Goal: Find specific page/section: Find specific page/section

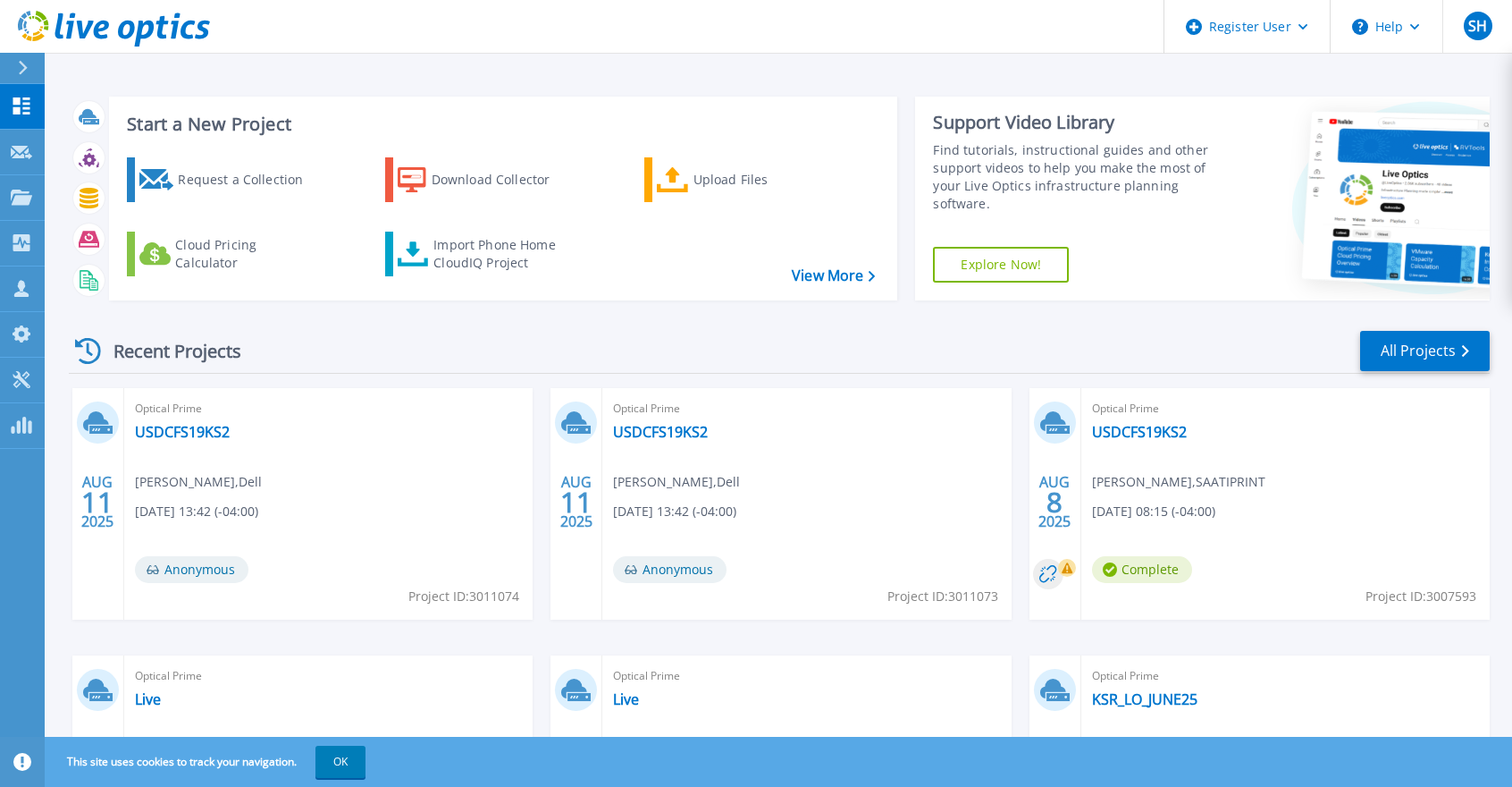
click at [349, 760] on button "OK" at bounding box center [341, 762] width 50 height 32
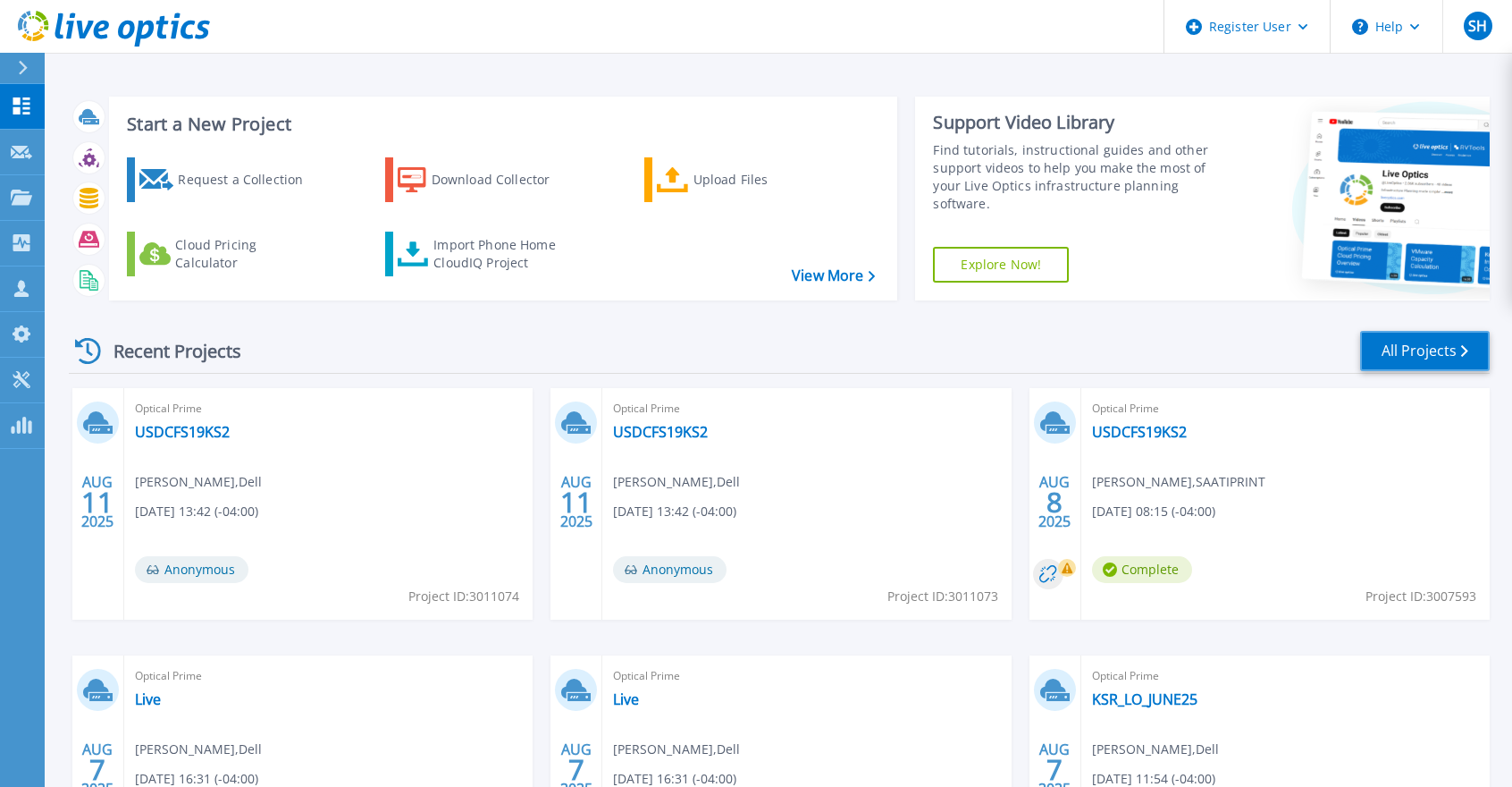
click at [1427, 350] on link "All Projects" at bounding box center [1425, 351] width 130 height 40
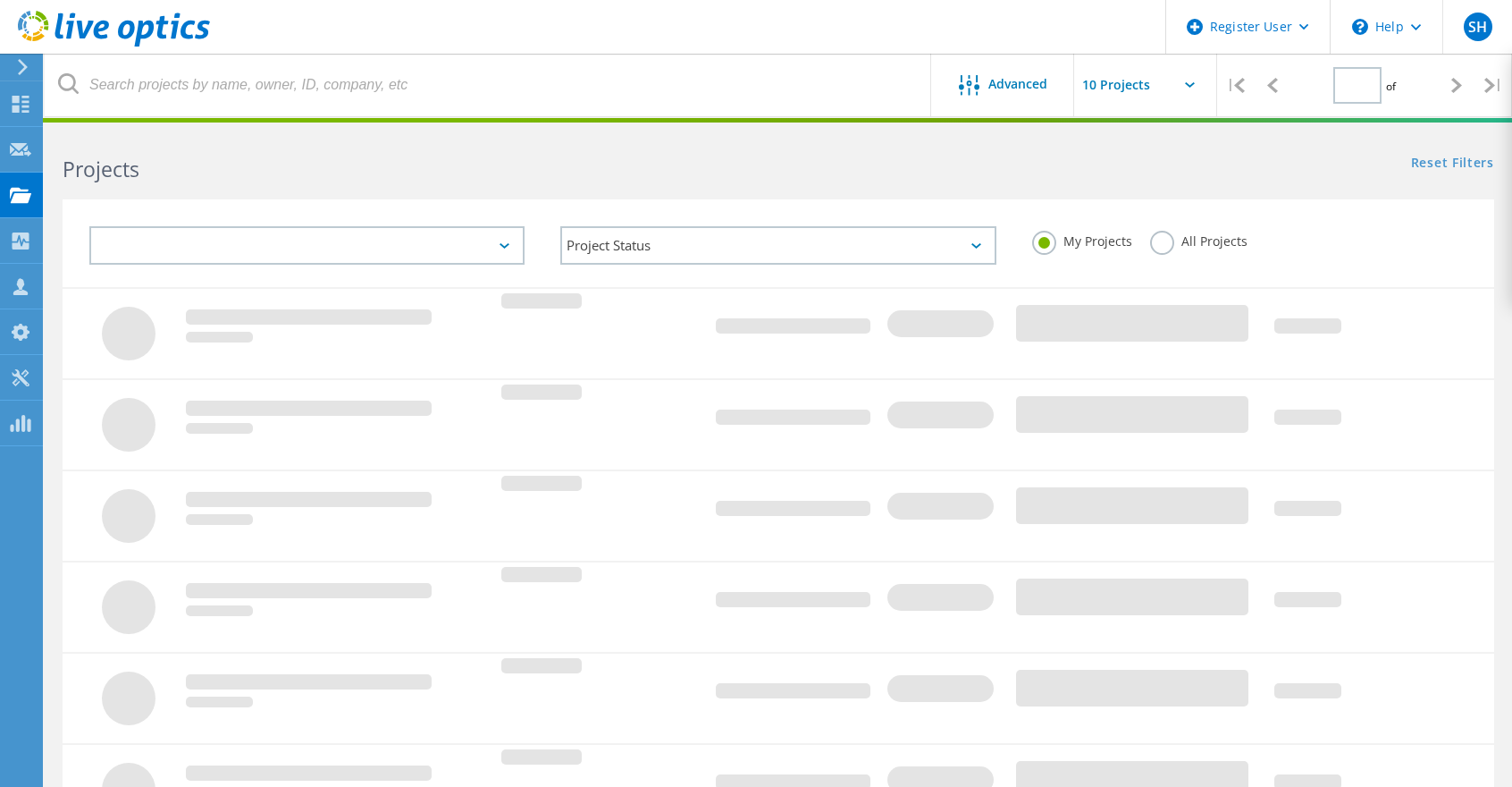
type input "1"
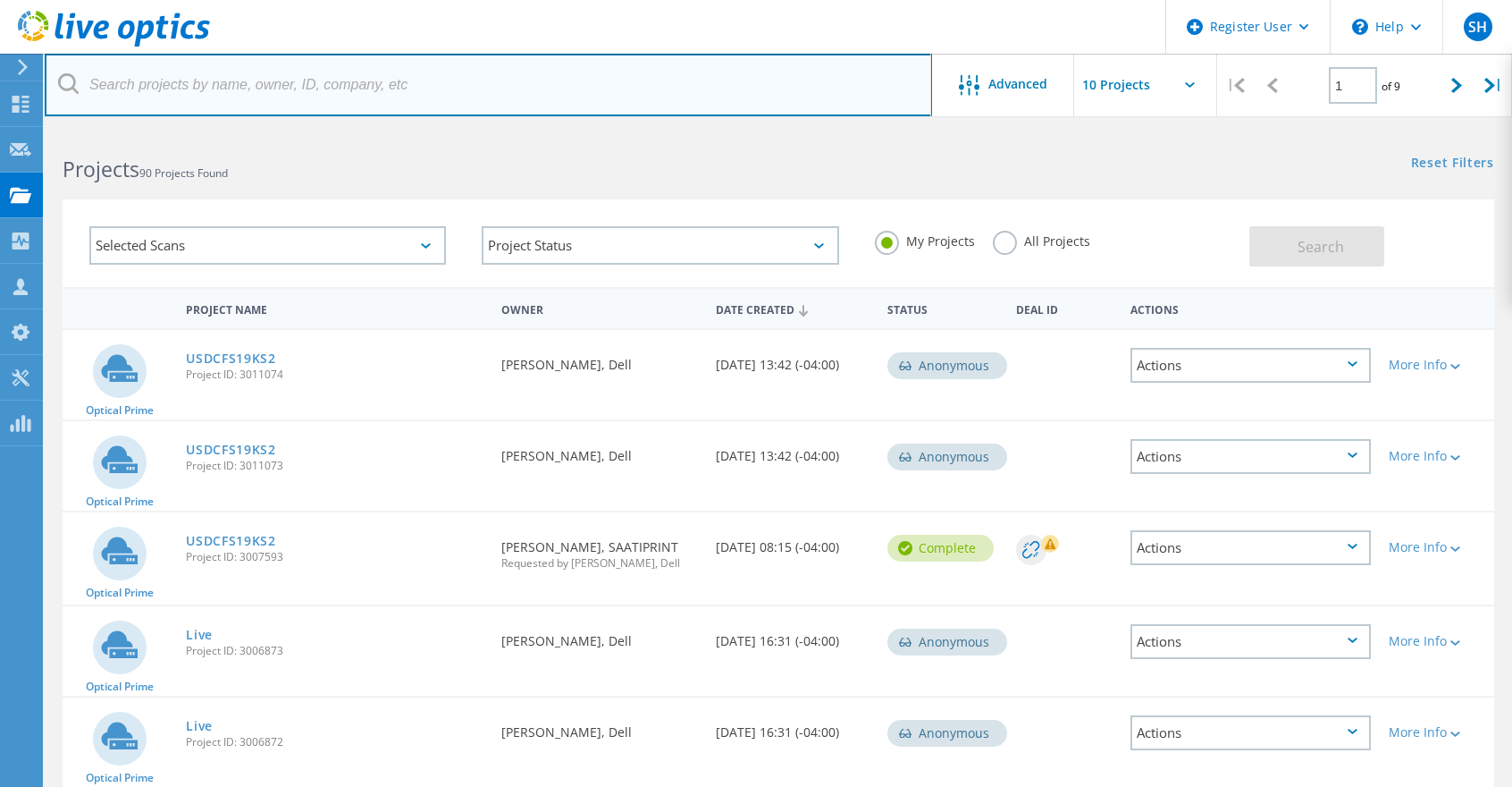
click at [242, 92] on input "text" at bounding box center [489, 84] width 888 height 63
paste input "[PERSON_NAME][EMAIL_ADDRESS][PERSON_NAME][DOMAIN_NAME]"
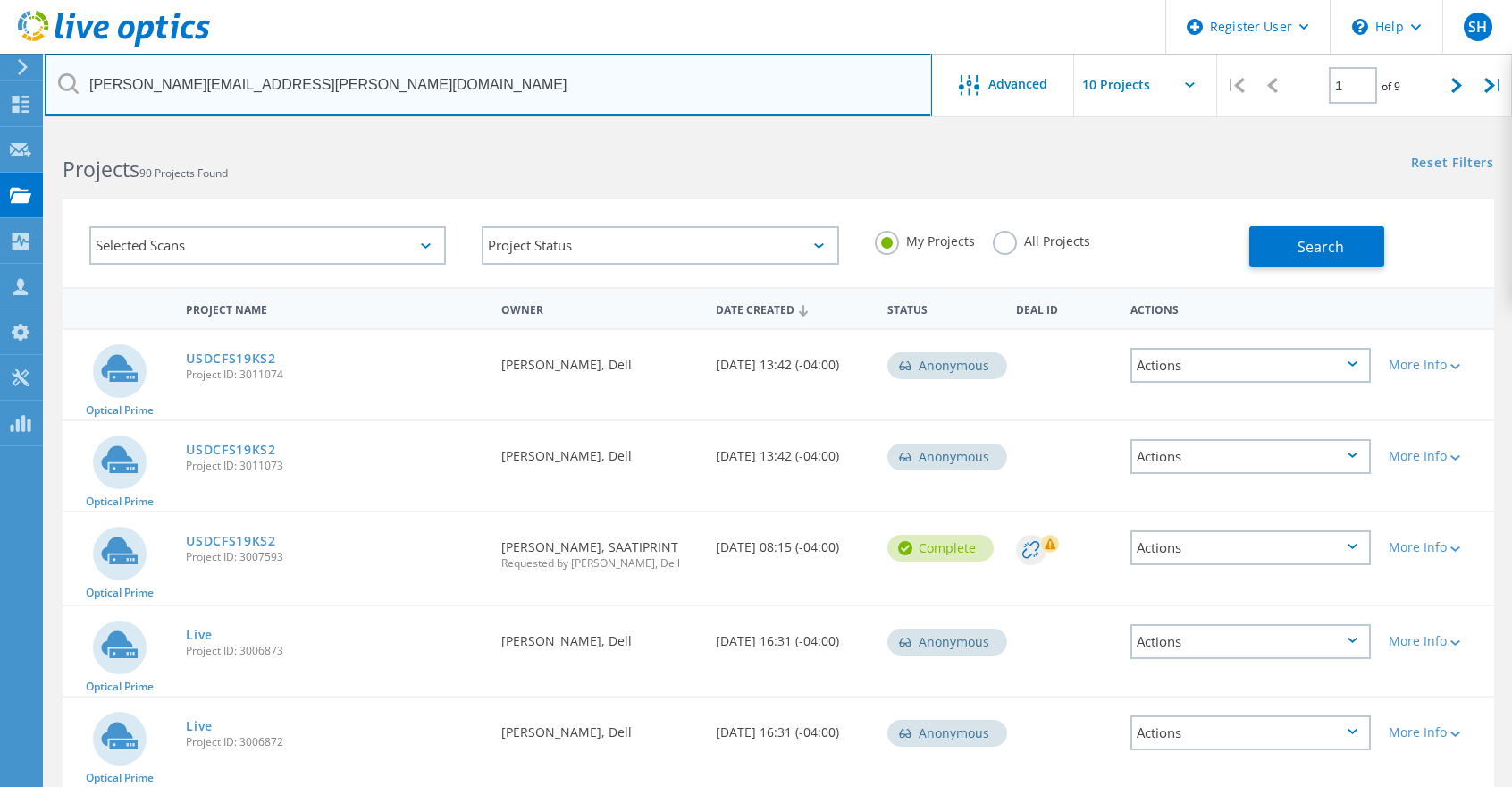
type input "[PERSON_NAME][EMAIL_ADDRESS][PERSON_NAME][DOMAIN_NAME]"
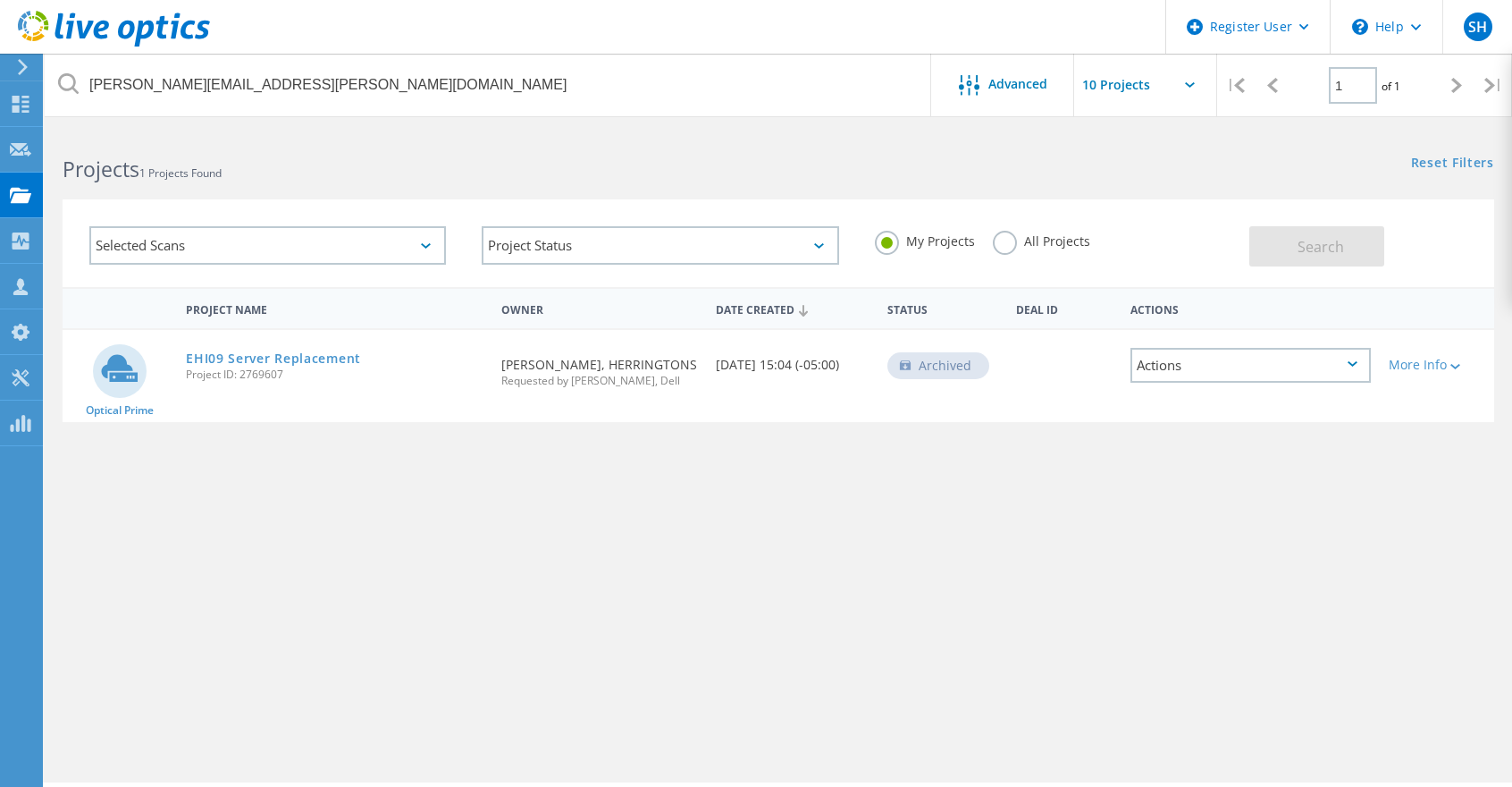
click at [1000, 247] on label "All Projects" at bounding box center [1042, 239] width 97 height 17
click at [0, 0] on input "All Projects" at bounding box center [0, 0] width 0 height 0
click at [1366, 247] on button "Search" at bounding box center [1317, 246] width 135 height 40
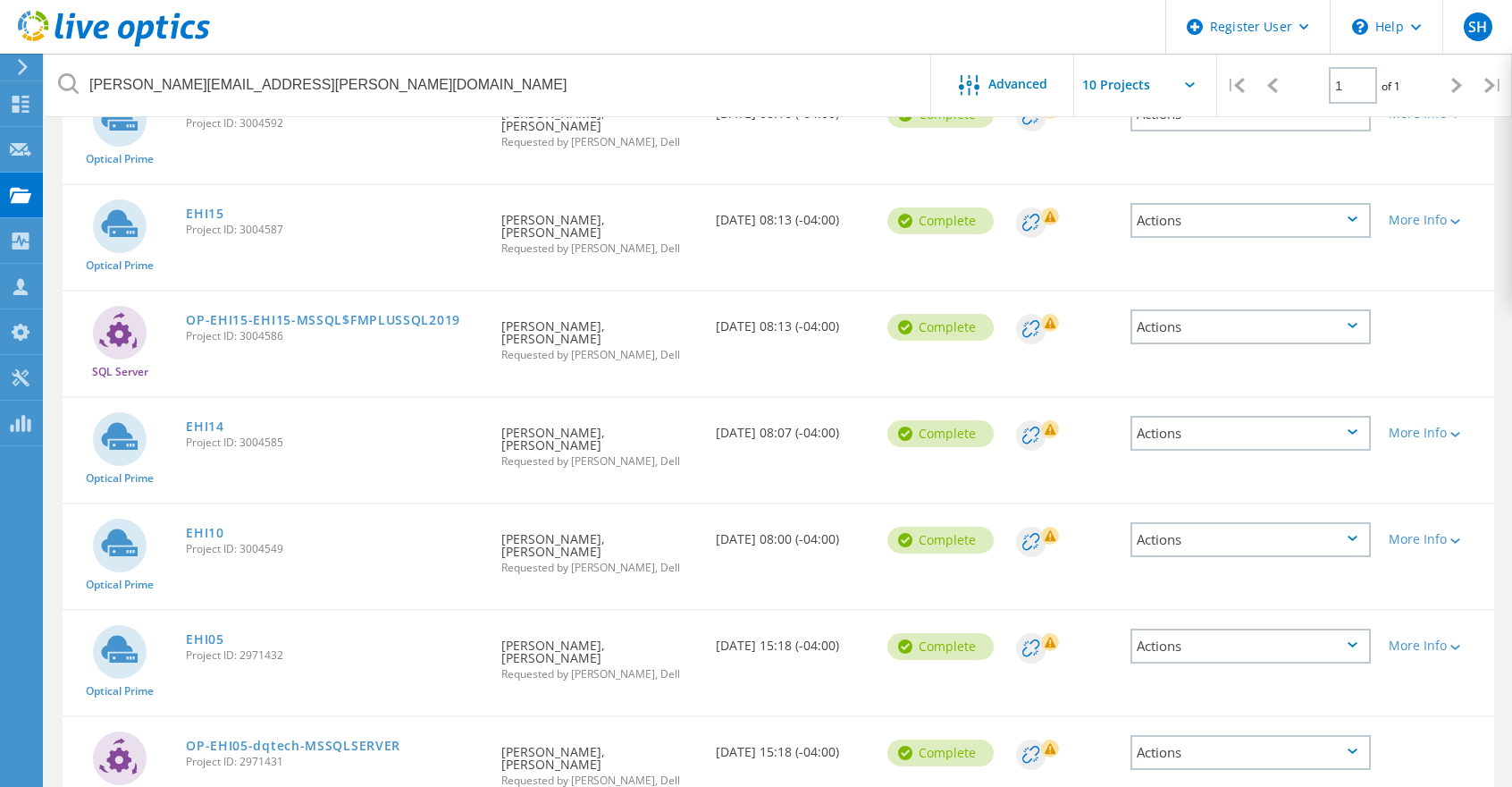
scroll to position [268, 0]
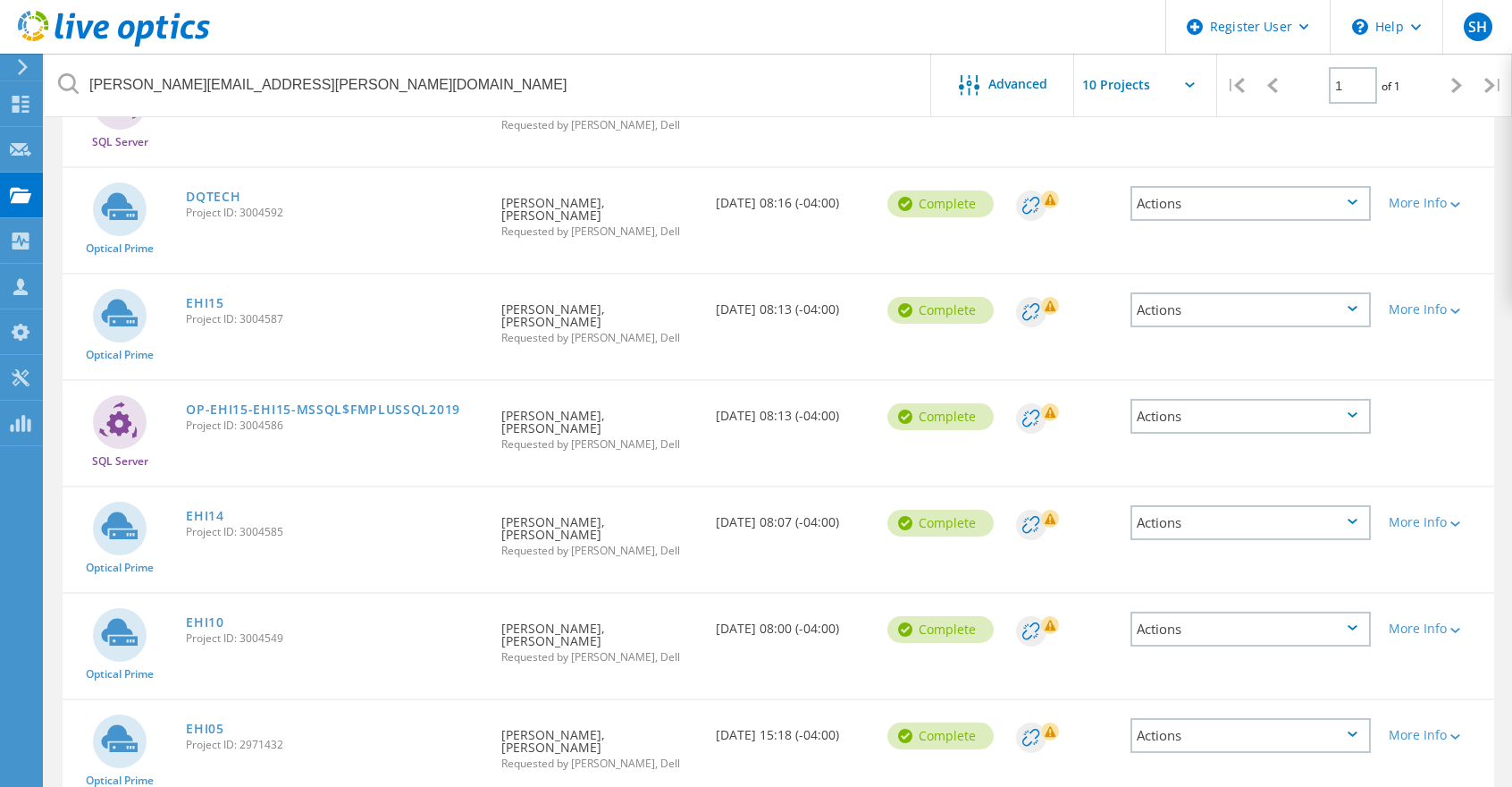
click at [200, 616] on link "EHI10" at bounding box center [205, 622] width 38 height 12
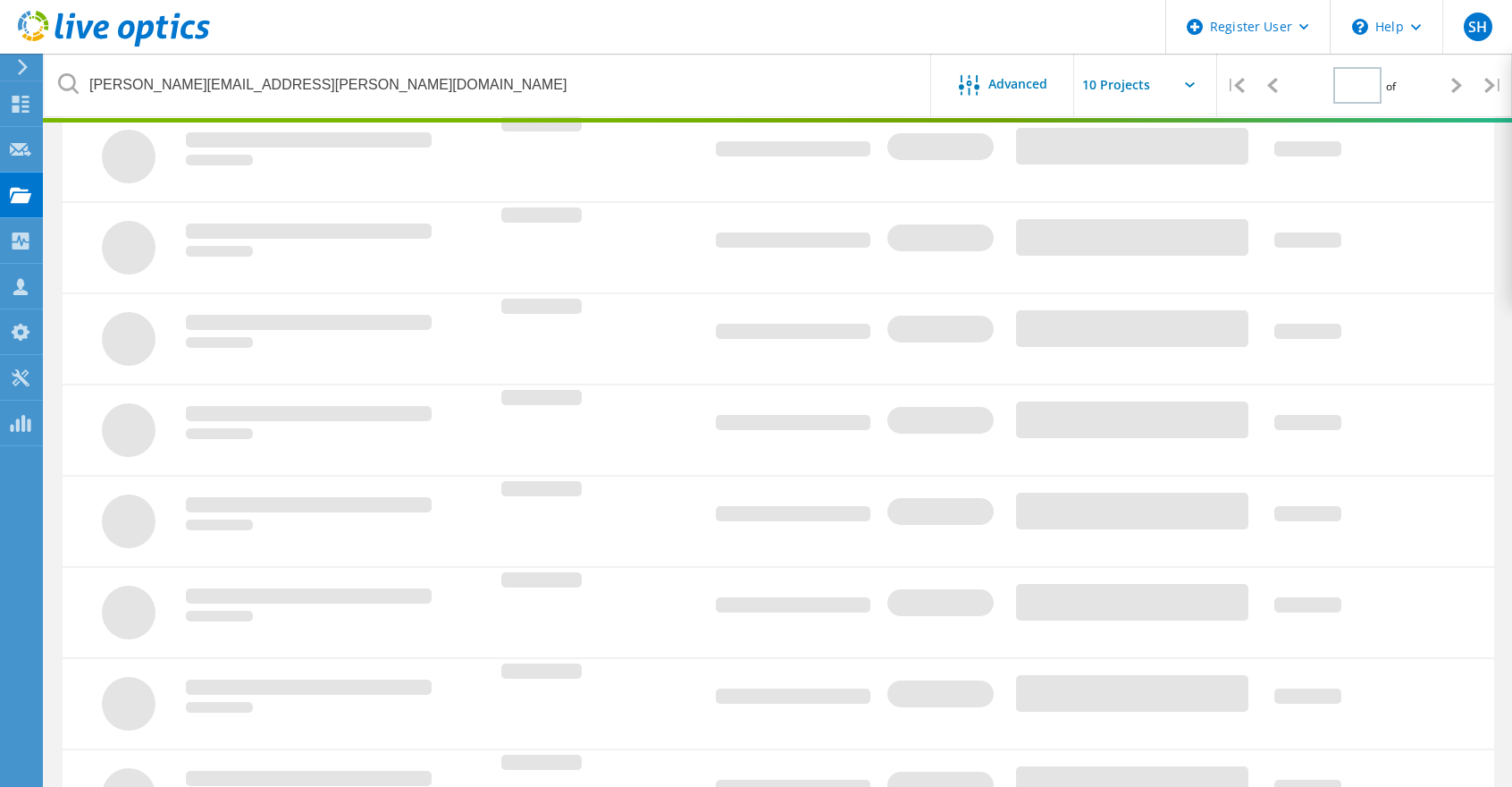
scroll to position [50, 0]
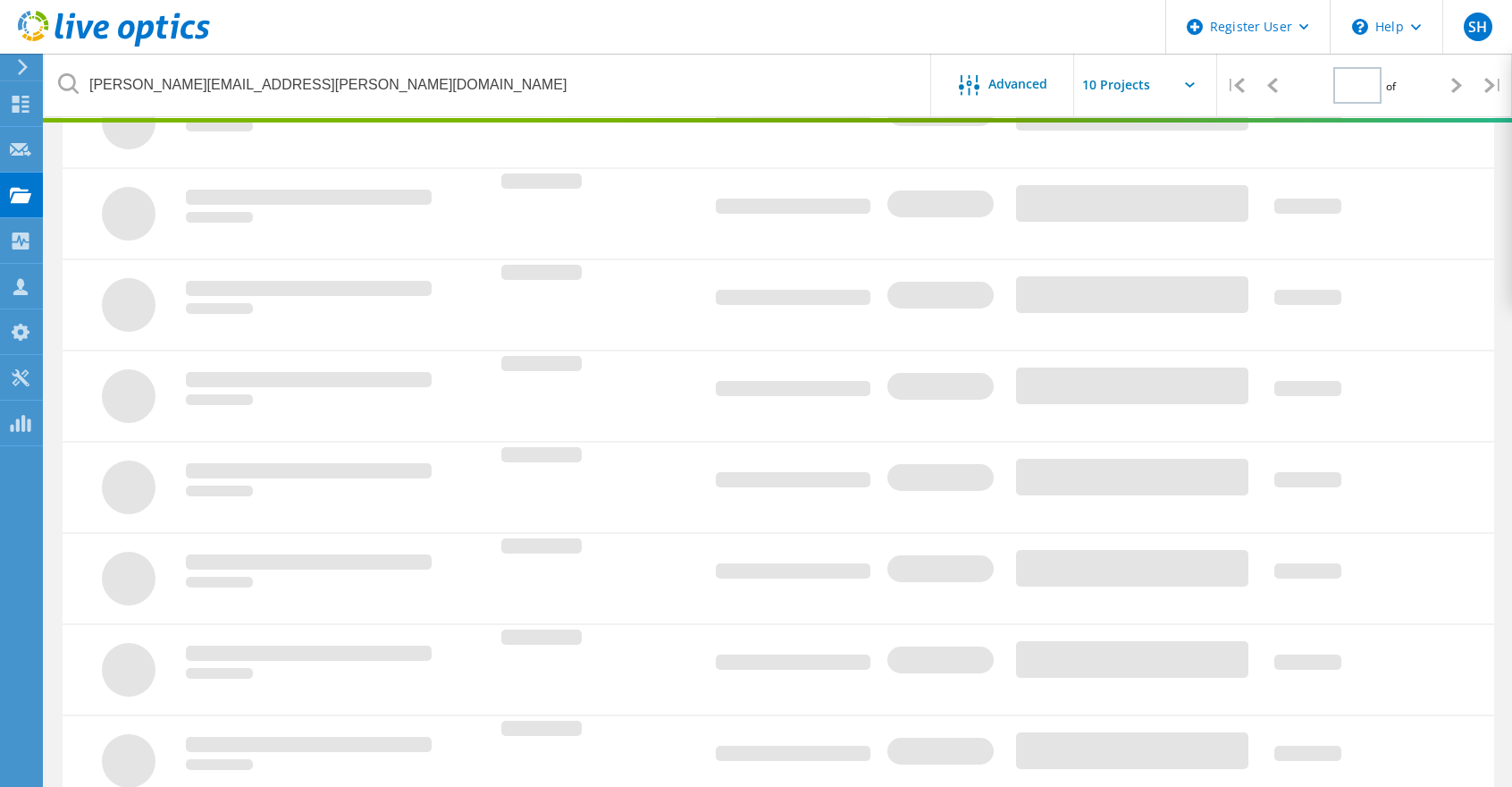
type input "1"
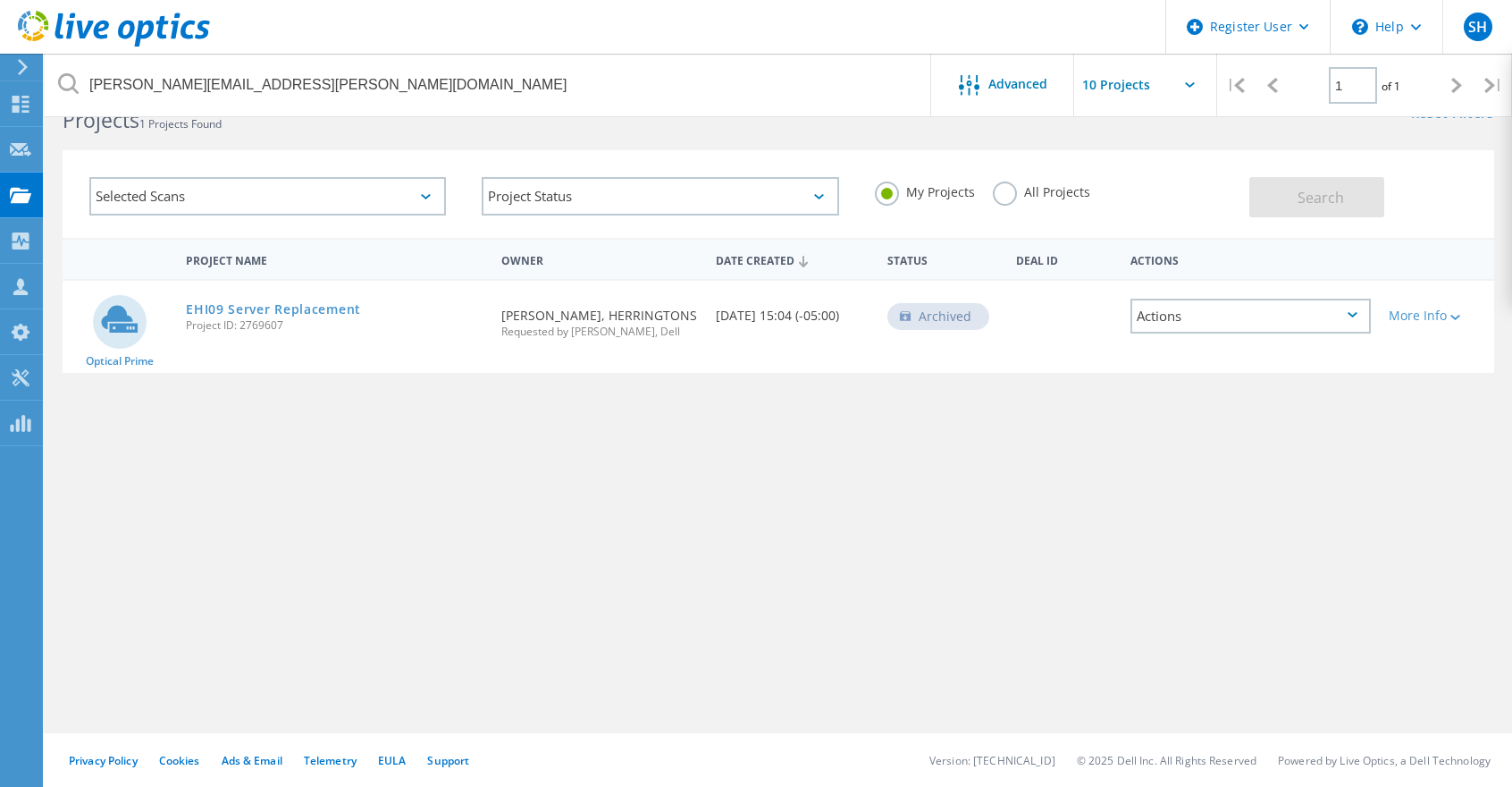
click at [1006, 191] on label "All Projects" at bounding box center [1042, 190] width 97 height 17
click at [0, 0] on input "All Projects" at bounding box center [0, 0] width 0 height 0
click at [1337, 210] on button "Search" at bounding box center [1317, 196] width 135 height 40
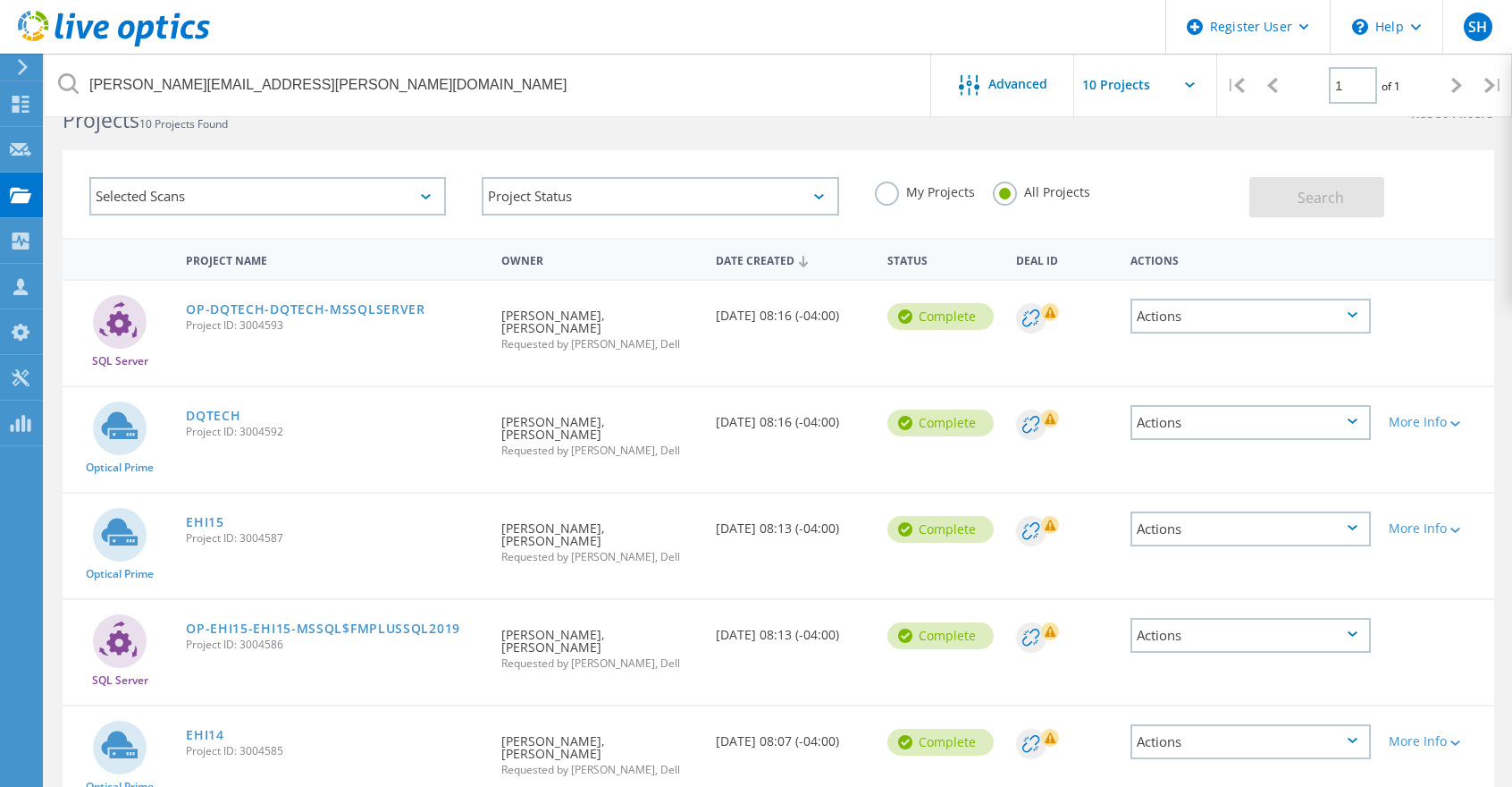
click at [211, 409] on link "DQTECH" at bounding box center [213, 415] width 54 height 12
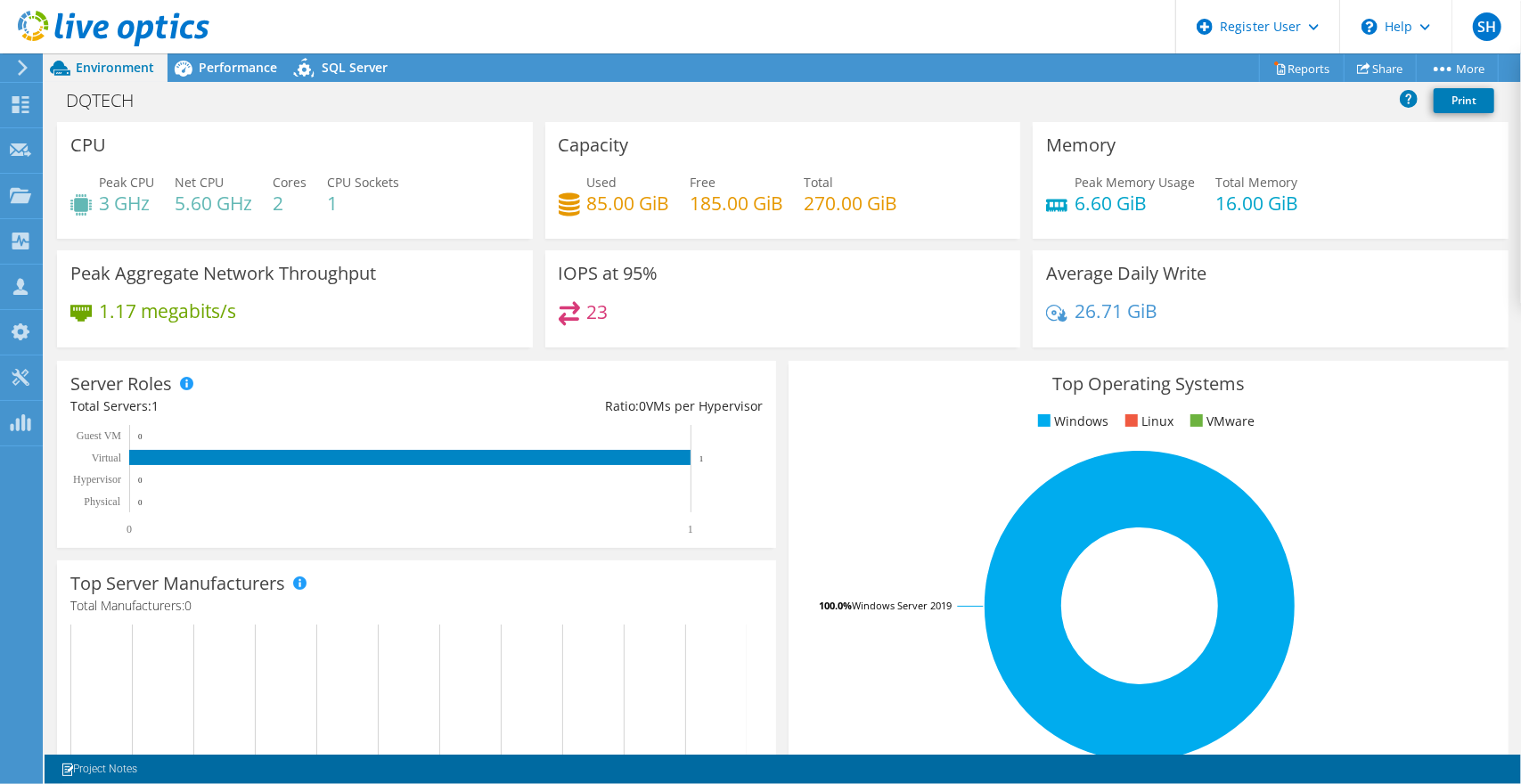
drag, startPoint x: 232, startPoint y: 67, endPoint x: 255, endPoint y: 74, distance: 24.0
click at [232, 66] on span "Performance" at bounding box center [238, 67] width 78 height 17
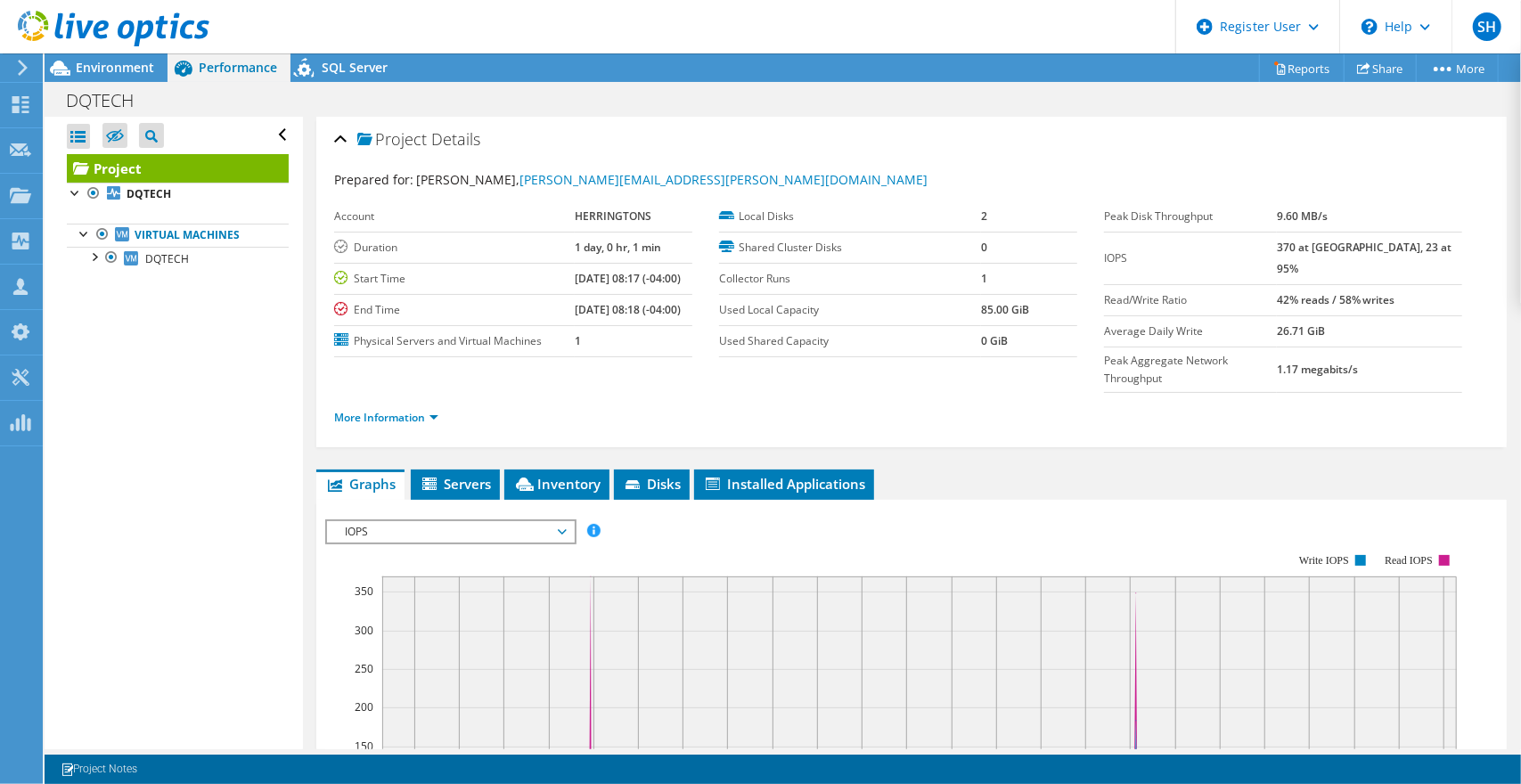
click at [538, 475] on span "Inventory" at bounding box center [557, 483] width 88 height 18
